Goal: Task Accomplishment & Management: Complete application form

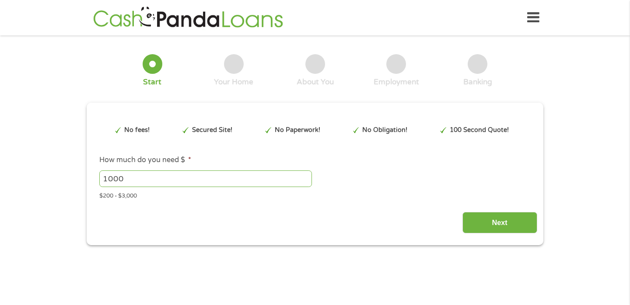
click at [140, 182] on input "1000" at bounding box center [205, 179] width 213 height 17
type input "3000"
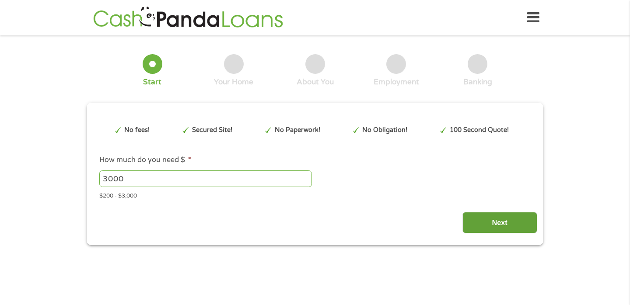
click at [500, 222] on input "Next" at bounding box center [499, 222] width 75 height 21
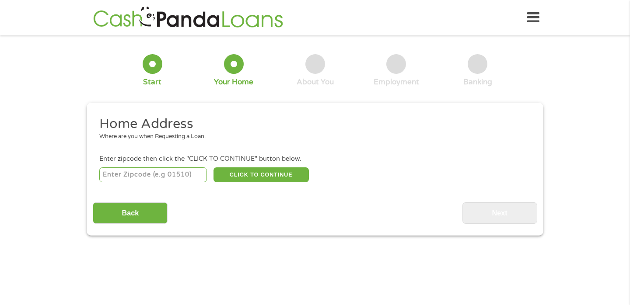
click at [162, 177] on input "number" at bounding box center [153, 175] width 108 height 15
type input "33647"
select select "[US_STATE]"
click at [256, 171] on button "CLICK TO CONTINUE" at bounding box center [261, 175] width 95 height 15
type input "33647"
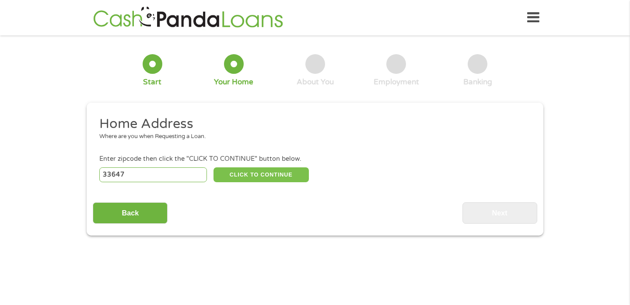
type input "[GEOGRAPHIC_DATA]"
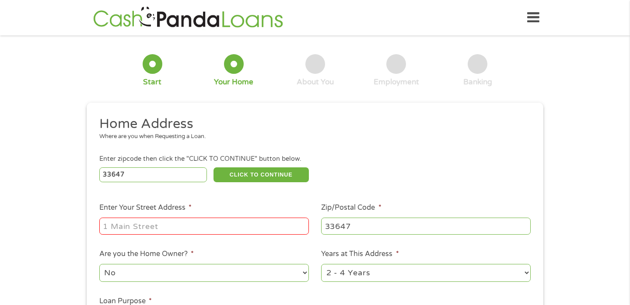
click at [205, 231] on input "Enter Your Street Address *" at bounding box center [204, 226] width 210 height 17
type input "[STREET_ADDRESS]"
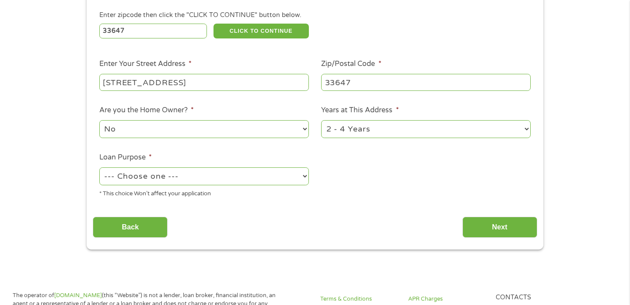
scroll to position [145, 0]
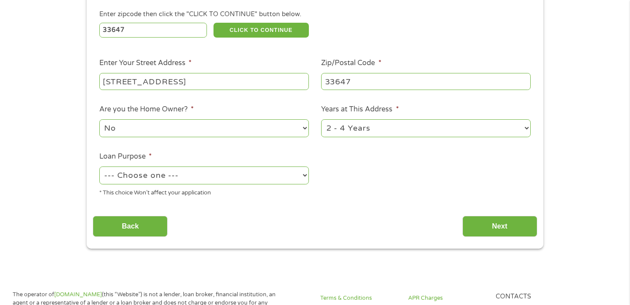
click at [200, 180] on select "--- Choose one --- Pay Bills Debt Consolidation Home Improvement Major Purchase…" at bounding box center [204, 176] width 210 height 18
select select "paybills"
click at [481, 222] on input "Next" at bounding box center [499, 226] width 75 height 21
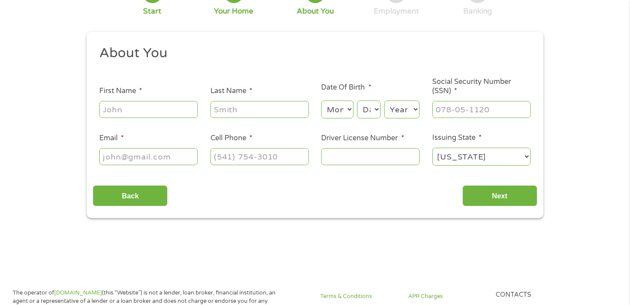
scroll to position [0, 0]
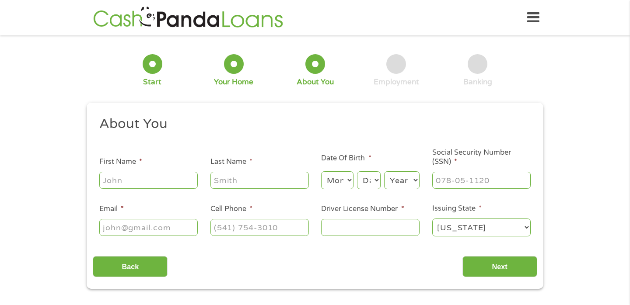
click at [152, 177] on input "First Name *" at bounding box center [148, 180] width 98 height 17
type input "[PERSON_NAME]"
type input "Kiboneka"
type input "[PERSON_NAME][EMAIL_ADDRESS][DOMAIN_NAME]"
type input "[PHONE_NUMBER]"
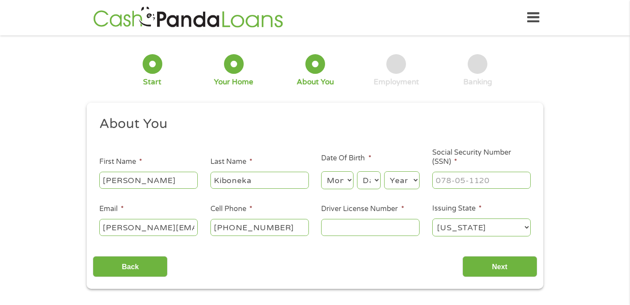
click at [330, 183] on select "Month 1 2 3 4 5 6 7 8 9 10 11 12" at bounding box center [337, 181] width 32 height 18
select select "6"
click at [371, 182] on select "Day 1 2 3 4 5 6 7 8 9 10 11 12 13 14 15 16 17 18 19 20 21 22 23 24 25 26 27 28 …" at bounding box center [369, 181] width 24 height 18
select select "24"
click at [395, 179] on select "Year [DATE] 2006 2005 2004 2003 2002 2001 2000 1999 1998 1997 1996 1995 1994 19…" at bounding box center [401, 181] width 35 height 18
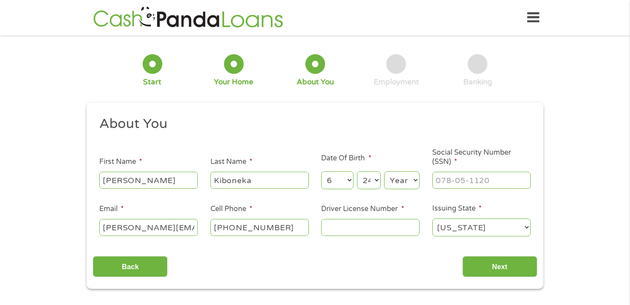
select select "1998"
click at [452, 171] on div at bounding box center [481, 181] width 98 height 20
click at [451, 178] on input "___-__-____" at bounding box center [481, 180] width 98 height 17
type input "620-06-2729"
click at [383, 228] on input "Driver License Number *" at bounding box center [370, 227] width 98 height 17
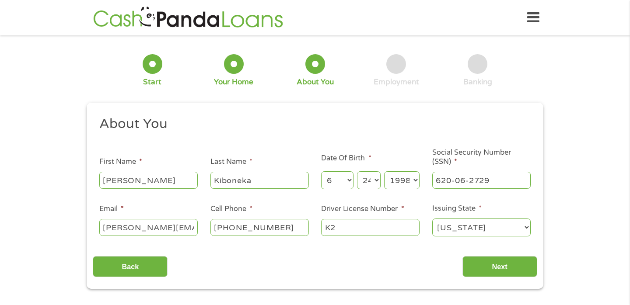
click at [344, 227] on input "K2" at bounding box center [370, 227] width 98 height 17
type input "K238051472000"
click at [498, 270] on input "Next" at bounding box center [499, 266] width 75 height 21
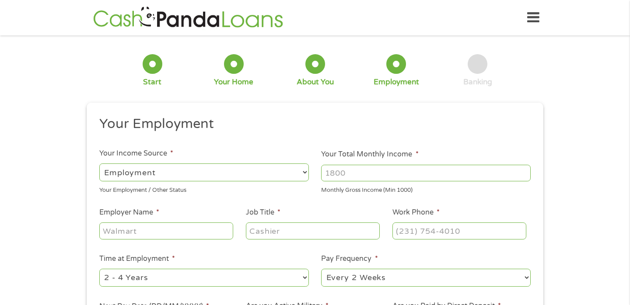
click at [348, 175] on input "Your Total Monthly Income *" at bounding box center [426, 173] width 210 height 17
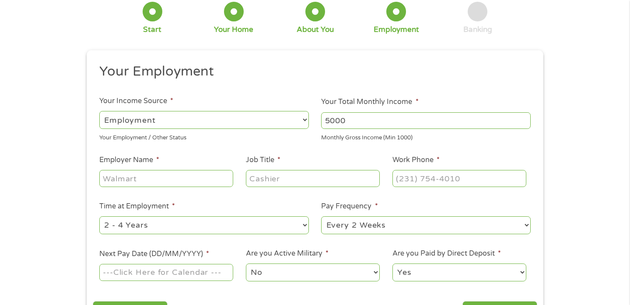
type input "5000"
click at [171, 182] on input "Employer Name *" at bounding box center [166, 178] width 134 height 17
type input "Willscot"
click at [270, 173] on input "Job Title *" at bounding box center [313, 178] width 134 height 17
type input "Territory Sales Manager"
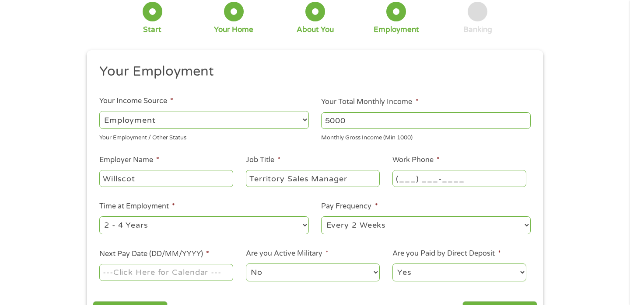
click at [405, 175] on input "(___) ___-____" at bounding box center [459, 178] width 134 height 17
type input "[PHONE_NUMBER]"
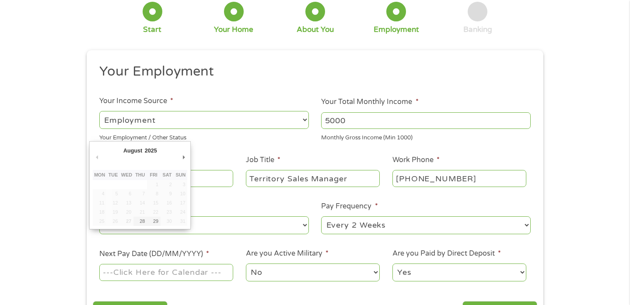
click at [194, 277] on input "Next Pay Date (DD/MM/YYYY) *" at bounding box center [166, 272] width 134 height 17
type input "[DATE]"
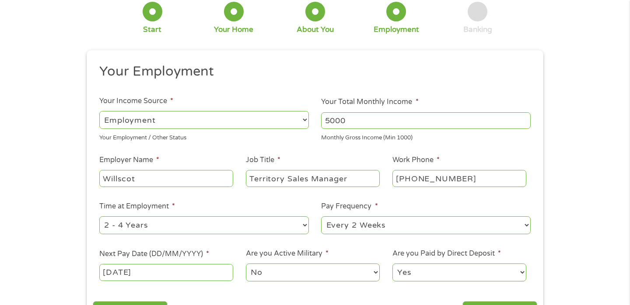
click at [306, 269] on select "No Yes" at bounding box center [313, 273] width 134 height 18
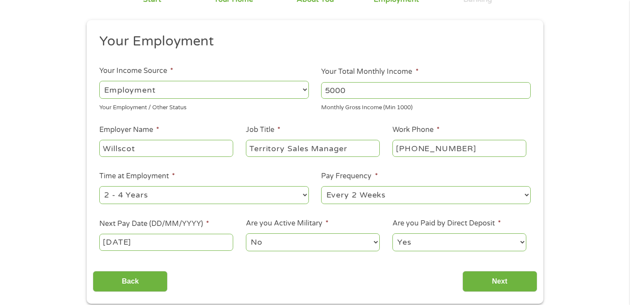
scroll to position [110, 0]
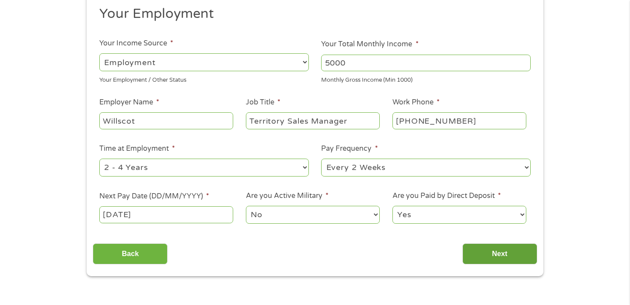
click at [503, 254] on input "Next" at bounding box center [499, 254] width 75 height 21
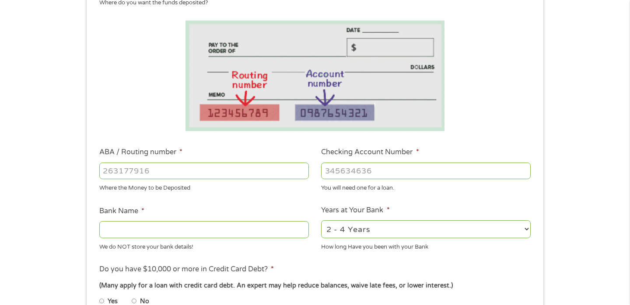
scroll to position [143, 0]
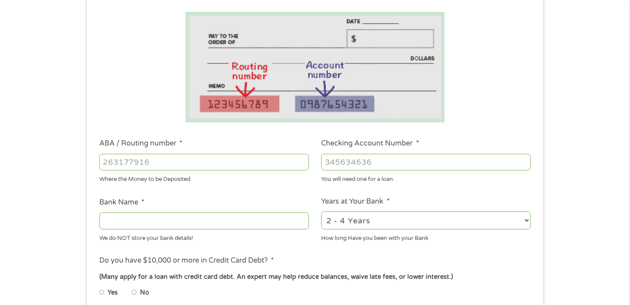
click at [264, 165] on input "ABA / Routing number *" at bounding box center [204, 162] width 210 height 17
type input "267084131"
type input "[PERSON_NAME] [PERSON_NAME] BANK NA"
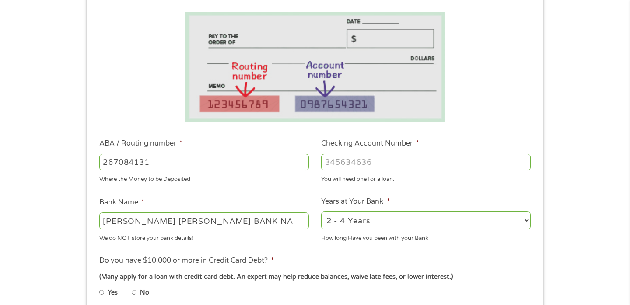
type input "267084131"
click at [395, 164] on input "Checking Account Number *" at bounding box center [426, 162] width 210 height 17
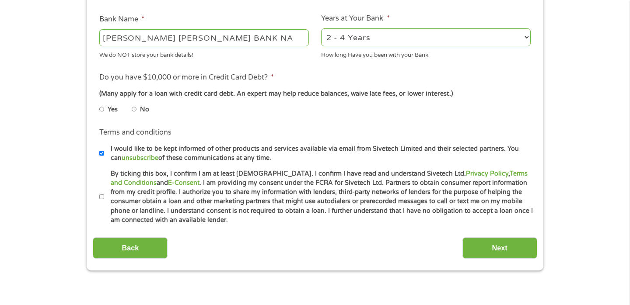
scroll to position [328, 0]
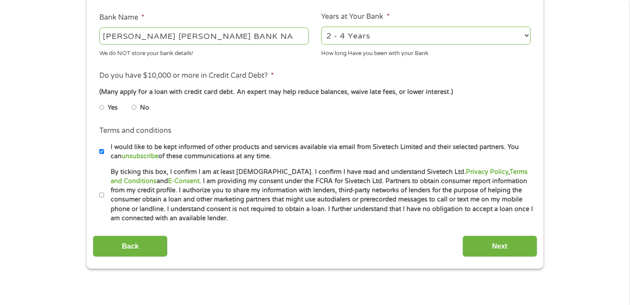
type input "679357688"
click at [102, 108] on input "Yes" at bounding box center [101, 108] width 5 height 14
radio input "true"
click at [102, 196] on input "By ticking this box, I confirm I am at least [DEMOGRAPHIC_DATA]. I confirm I ha…" at bounding box center [101, 196] width 5 height 14
checkbox input "true"
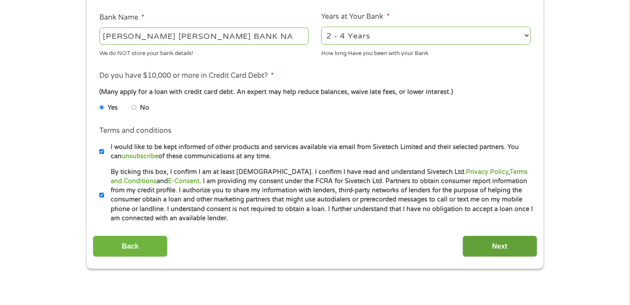
click at [511, 247] on input "Next" at bounding box center [499, 246] width 75 height 21
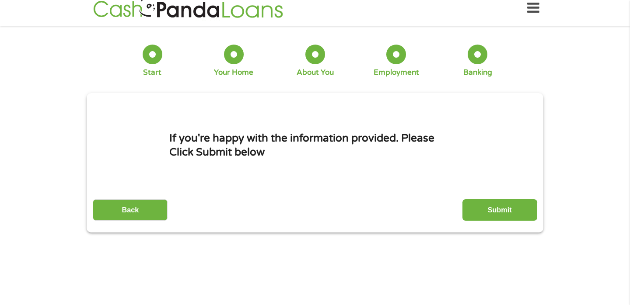
scroll to position [0, 0]
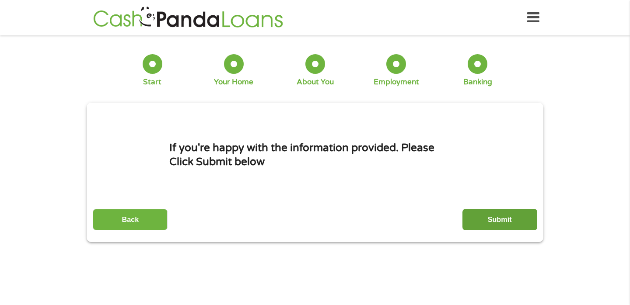
click at [505, 227] on input "Submit" at bounding box center [499, 219] width 75 height 21
